Goal: Find specific page/section: Find specific page/section

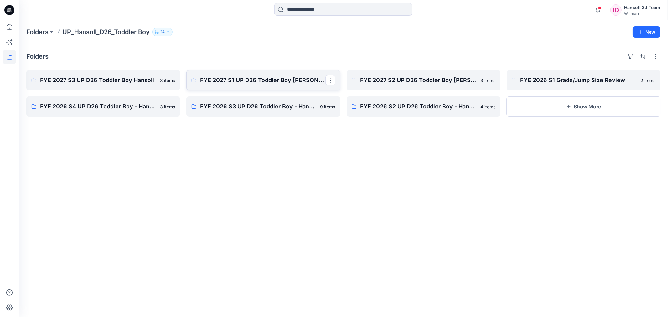
click at [263, 84] on p "FYE 2027 S1 UP D26 Toddler Boy [PERSON_NAME]" at bounding box center [262, 80] width 125 height 9
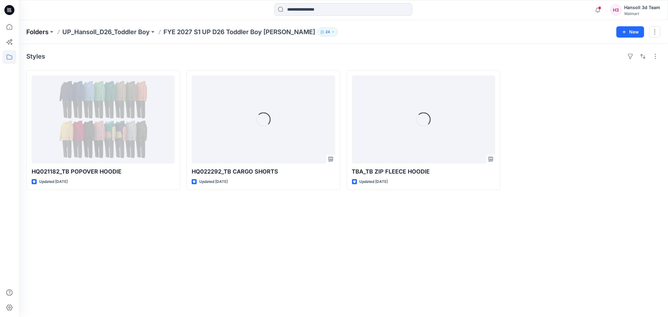
click at [47, 32] on p "Folders" at bounding box center [37, 32] width 22 height 9
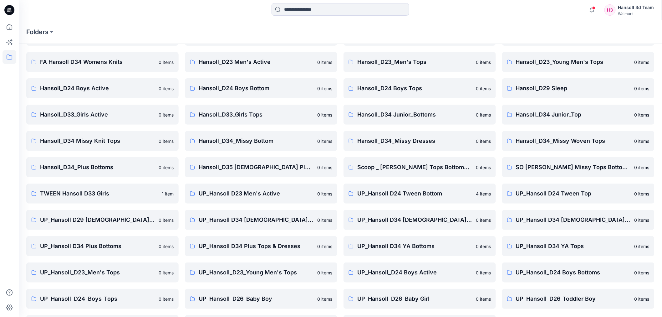
scroll to position [69, 0]
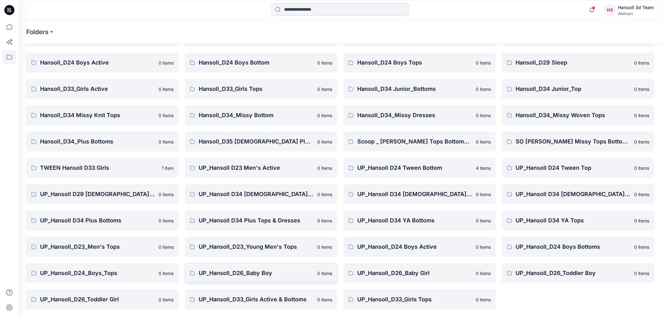
click at [291, 274] on p "UP_Hansoll_D26_Baby Boy" at bounding box center [256, 273] width 115 height 9
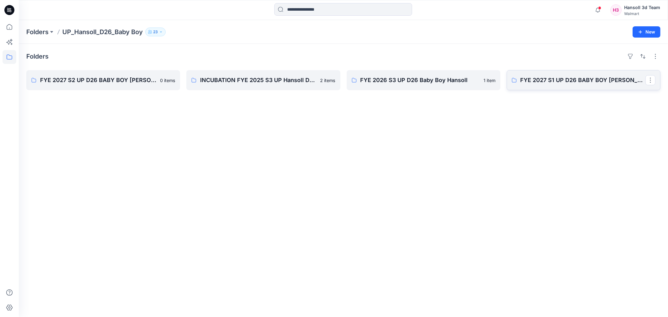
click at [602, 82] on p "FYE 2027 S1 UP D26 BABY BOY [PERSON_NAME]" at bounding box center [582, 80] width 125 height 9
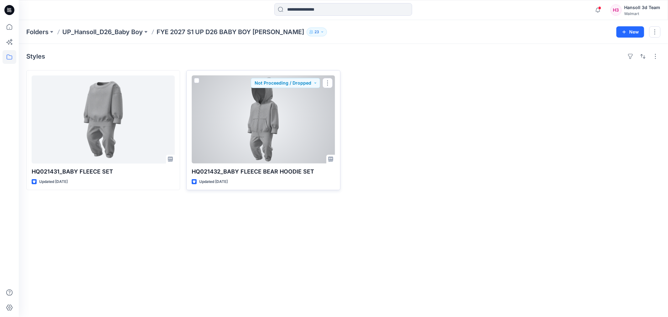
click at [292, 128] on div at bounding box center [263, 119] width 143 height 88
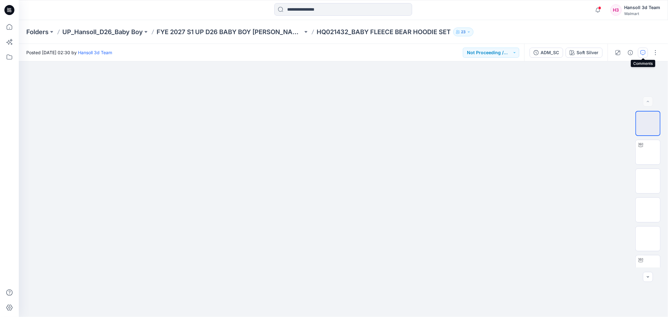
click at [647, 51] on button "button" at bounding box center [643, 53] width 10 height 10
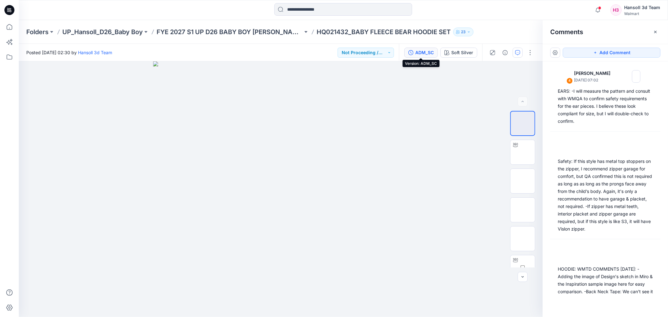
click at [426, 49] on div "ADM_SC" at bounding box center [424, 52] width 18 height 7
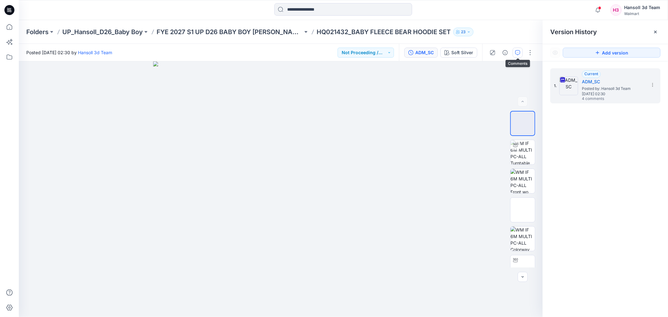
click at [519, 50] on icon "button" at bounding box center [517, 52] width 5 height 5
